Goal: Find specific page/section: Find specific page/section

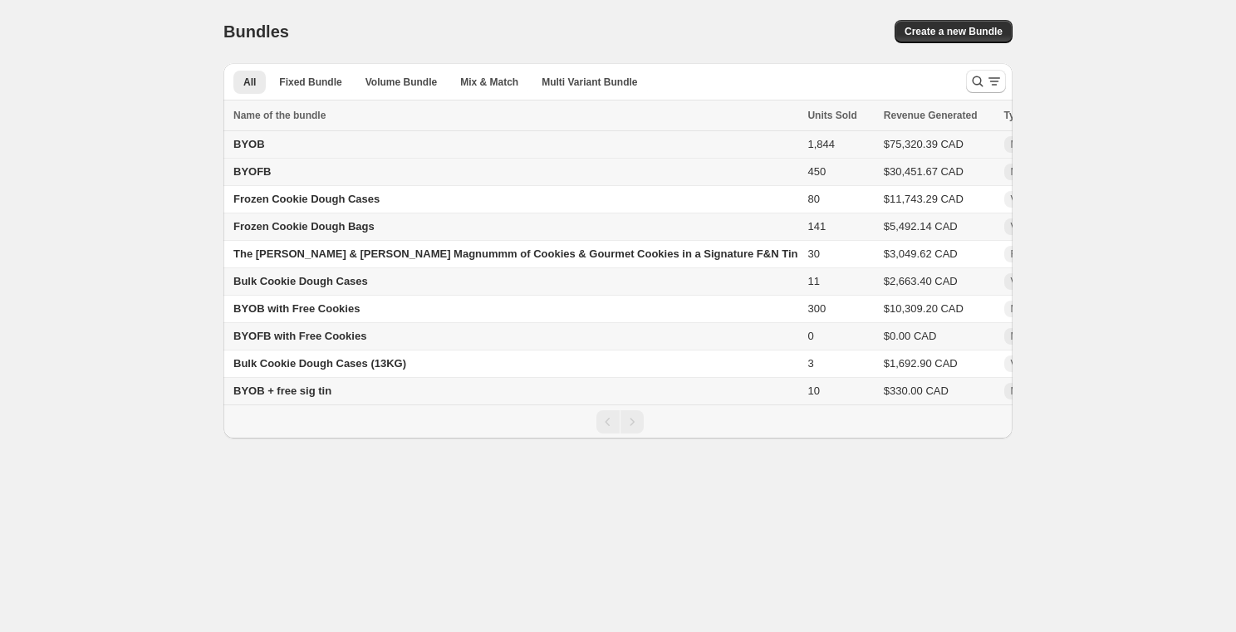
click at [273, 143] on td "BYOB" at bounding box center [512, 144] width 579 height 27
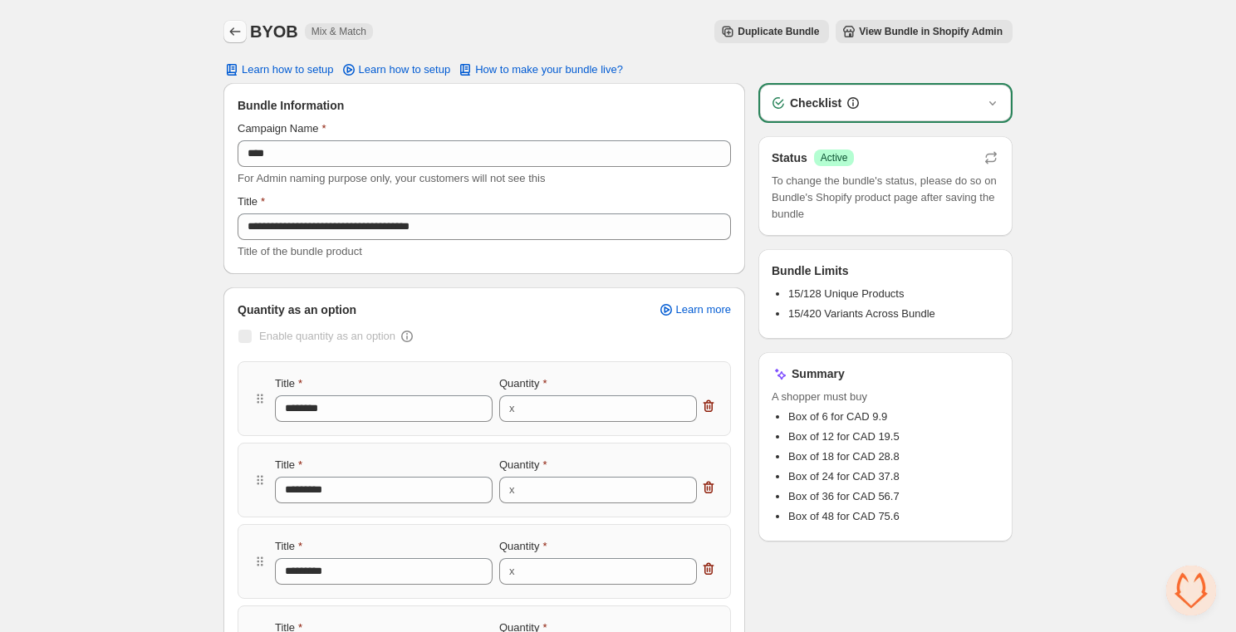
click at [234, 33] on icon "Back" at bounding box center [235, 31] width 17 height 17
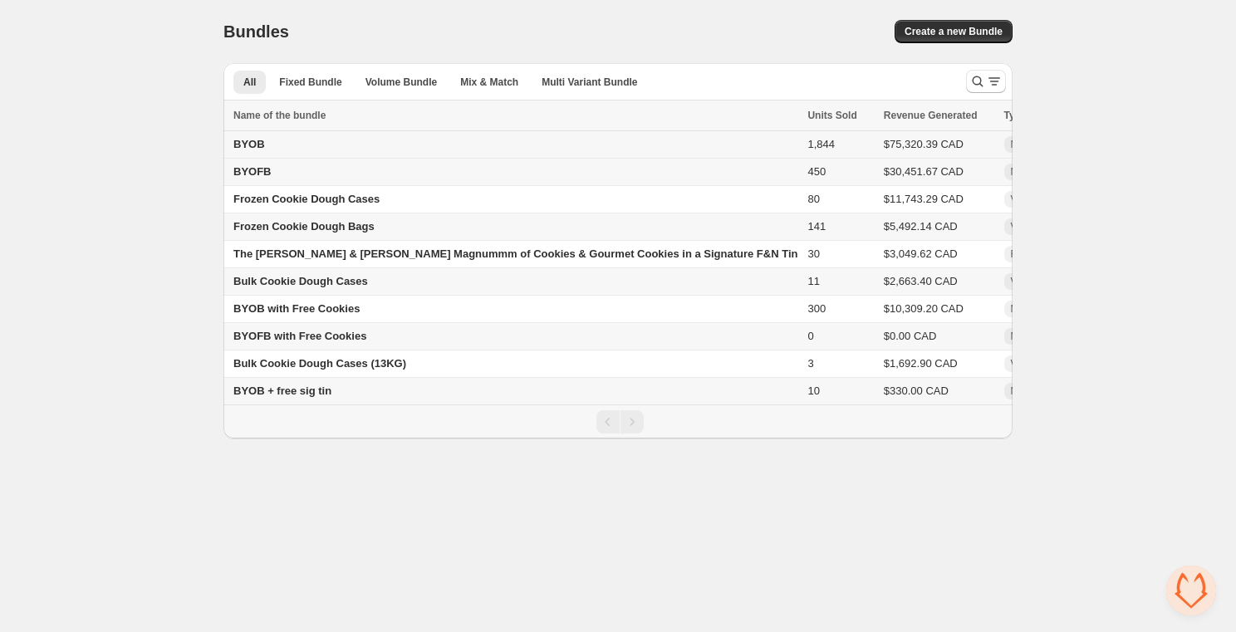
click at [258, 141] on span "BYOB" at bounding box center [249, 144] width 32 height 12
click at [671, 144] on td "BYOB" at bounding box center [512, 144] width 579 height 27
click at [1004, 150] on span "Mix & Match" at bounding box center [1038, 144] width 68 height 17
click at [289, 148] on td "BYOB" at bounding box center [512, 144] width 579 height 27
